Goal: Browse casually

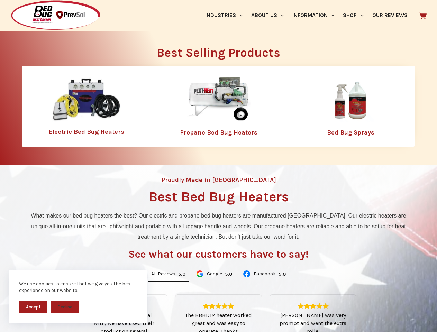
click at [218, 166] on div "Proudly Made in [GEOGRAPHIC_DATA] Best Bed Bug Heaters What makes our bed bug h…" at bounding box center [218, 295] width 437 height 260
click at [33, 307] on button "Accept" at bounding box center [33, 307] width 28 height 12
click at [65, 307] on button "Decline" at bounding box center [65, 307] width 28 height 12
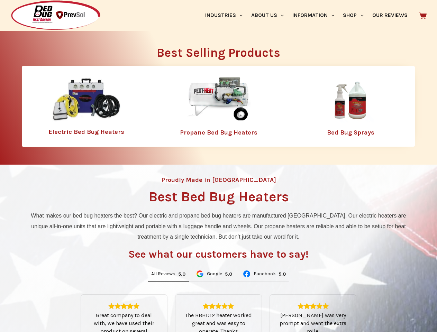
click at [226, 15] on link "Industries" at bounding box center [224, 15] width 46 height 31
click at [270, 15] on link "About Us" at bounding box center [267, 15] width 41 height 31
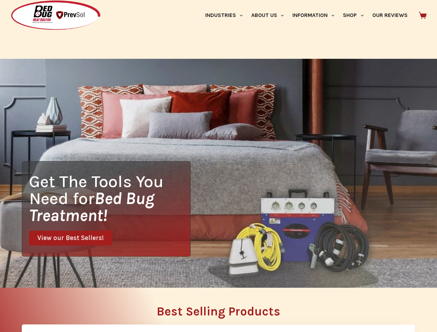
click at [316, 15] on link "Information" at bounding box center [313, 15] width 51 height 31
click at [356, 15] on link "Shop" at bounding box center [353, 15] width 29 height 31
click at [168, 275] on div "Get The Tools You Need for Bed Bug Treatment! View our Best Sellers!" at bounding box center [218, 173] width 437 height 229
click at [214, 275] on div "Get The Tools You Need for Bed Bug Treatment! View our Best Sellers!" at bounding box center [218, 173] width 437 height 229
